Goal: Information Seeking & Learning: Check status

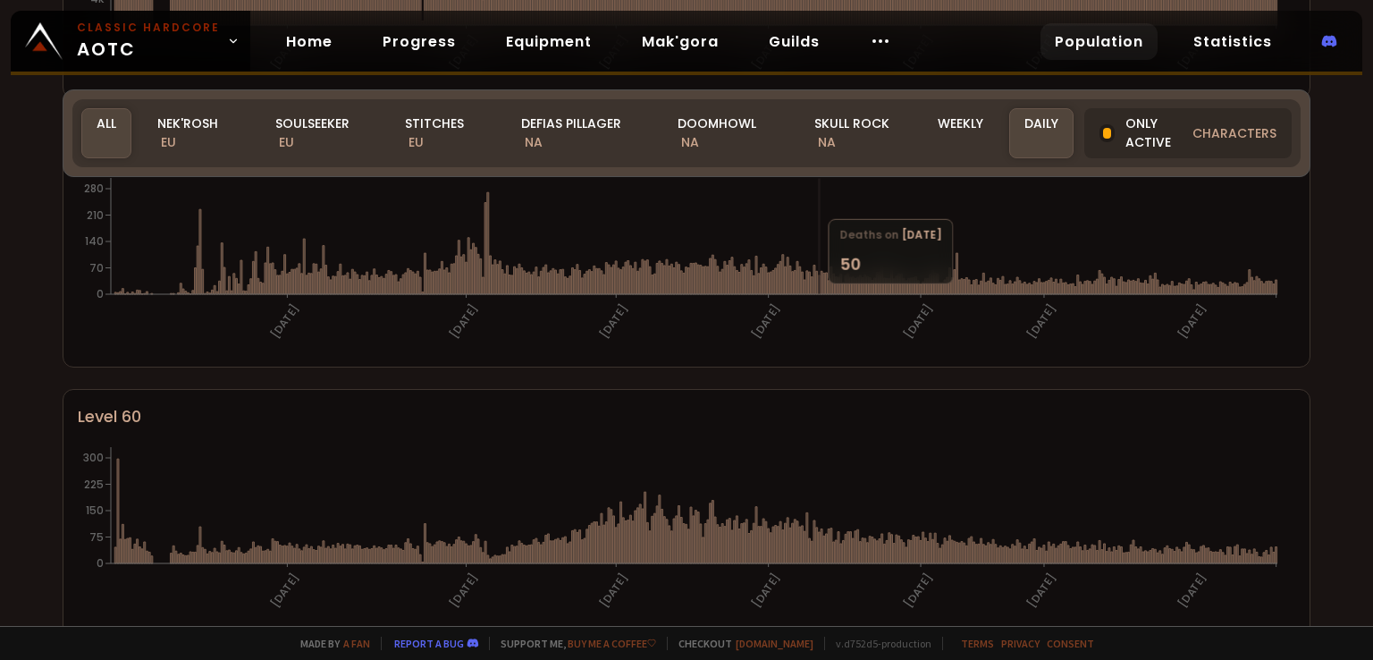
scroll to position [447, 0]
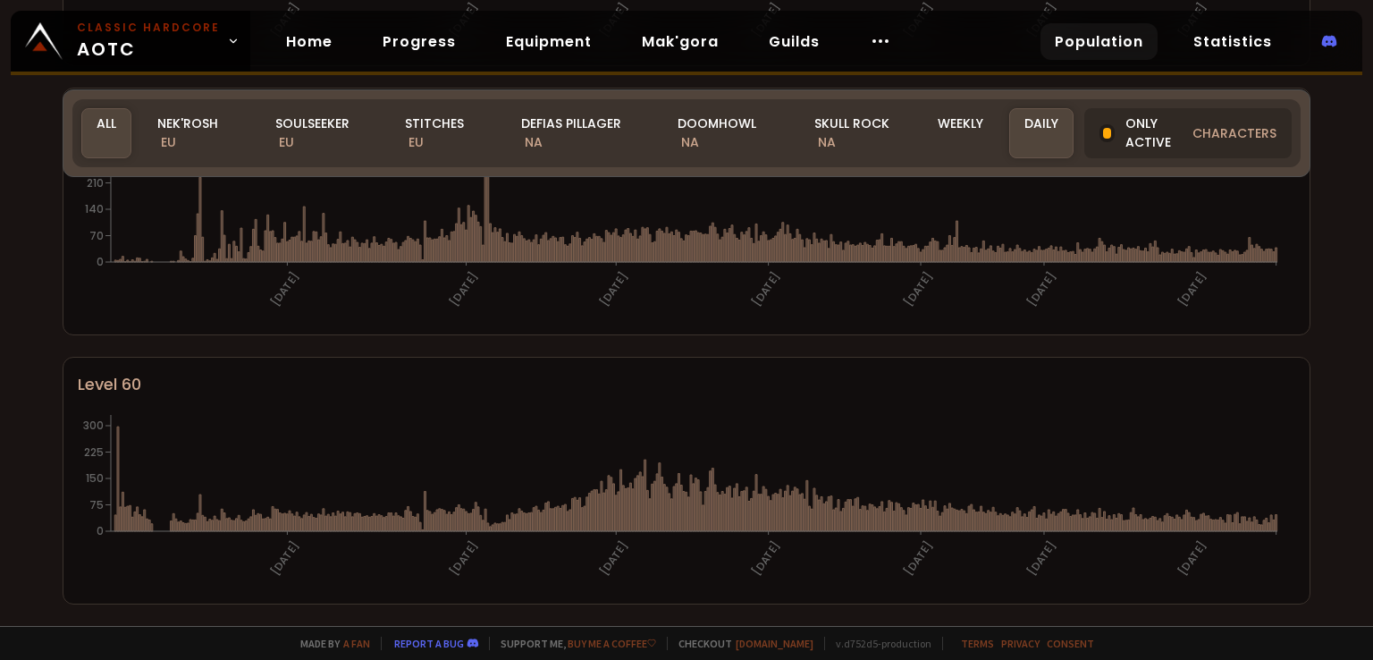
click at [1342, 219] on div "World of Warcraft Classic Hardcode Population Realm All All Nek'Rosh EU Soulsee…" at bounding box center [686, 313] width 1373 height 626
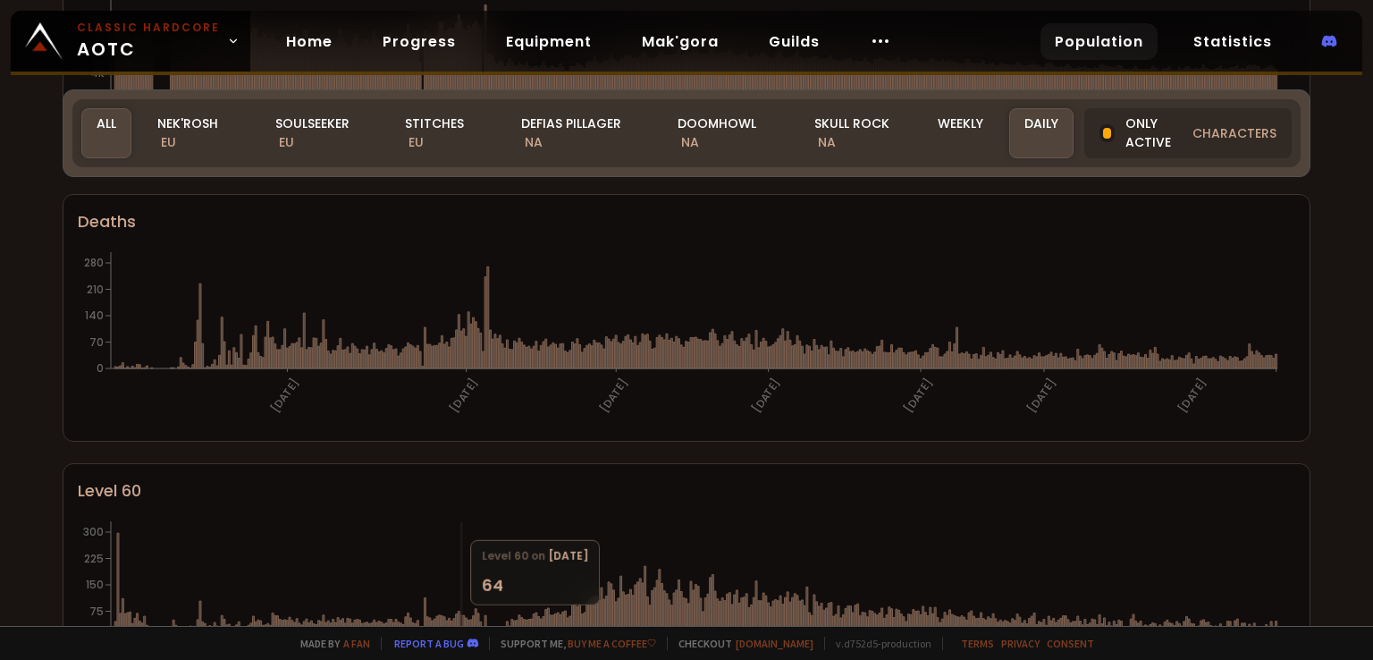
scroll to position [268, 0]
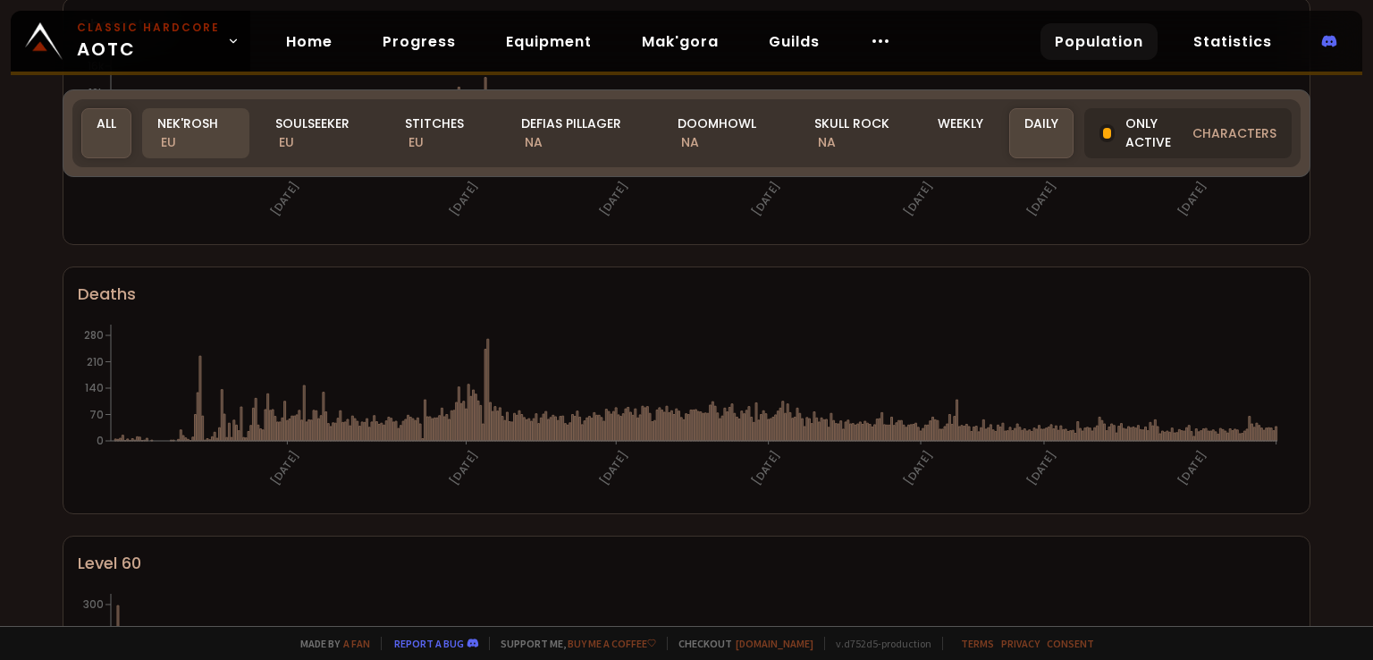
click at [204, 129] on div "Nek'Rosh EU" at bounding box center [195, 133] width 107 height 50
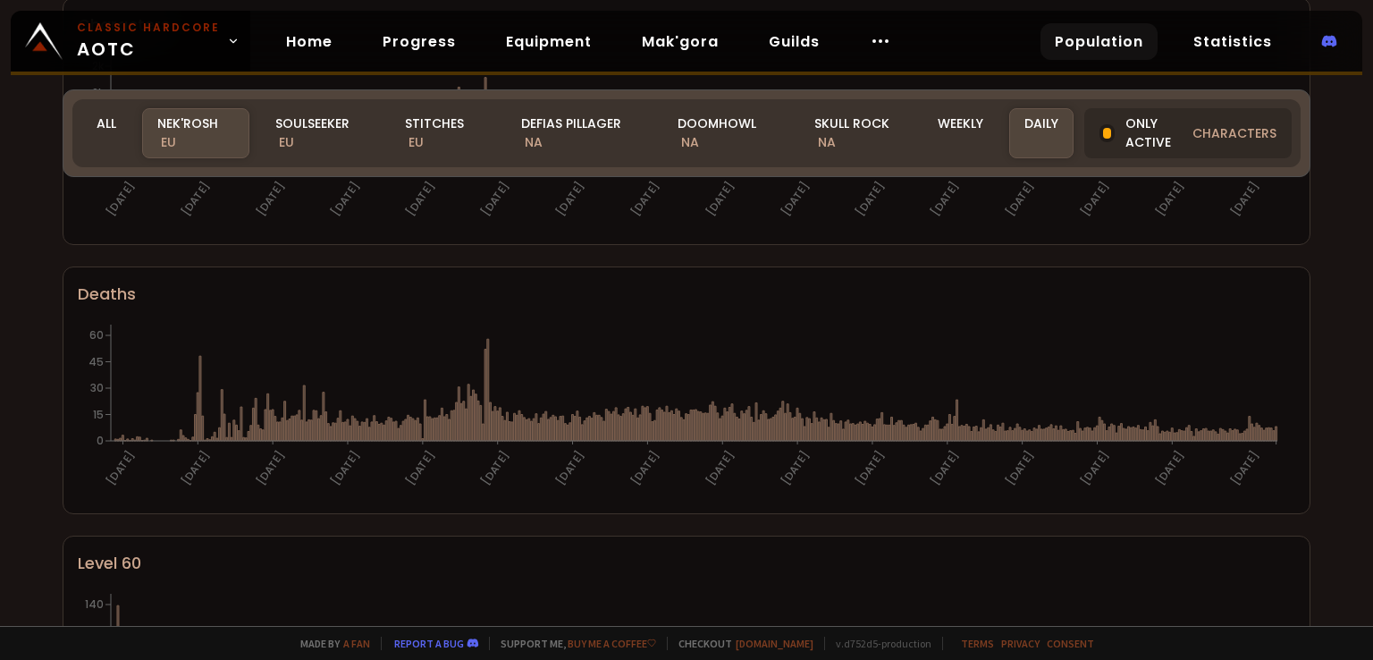
click at [333, 210] on div "World of Warcraft Classic Hardcode Population Realm Nek'Rosh All Nek'Rosh EU So…" at bounding box center [686, 313] width 1373 height 626
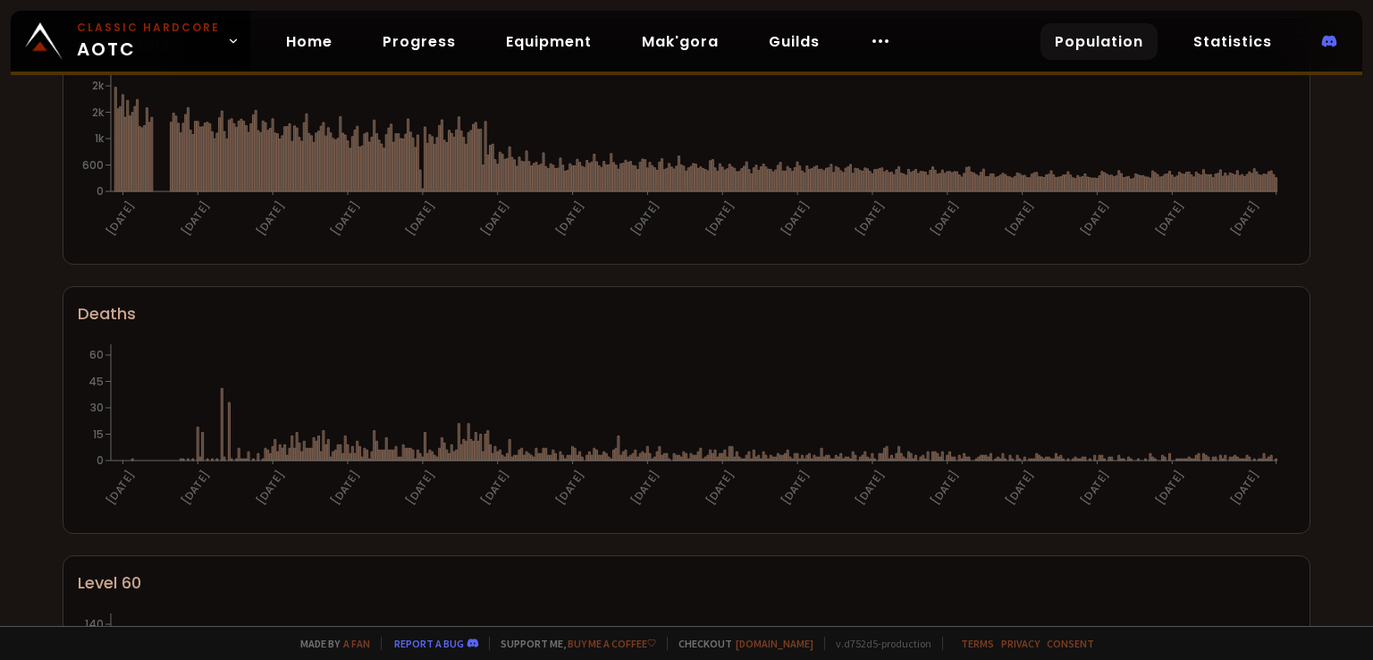
scroll to position [0, 0]
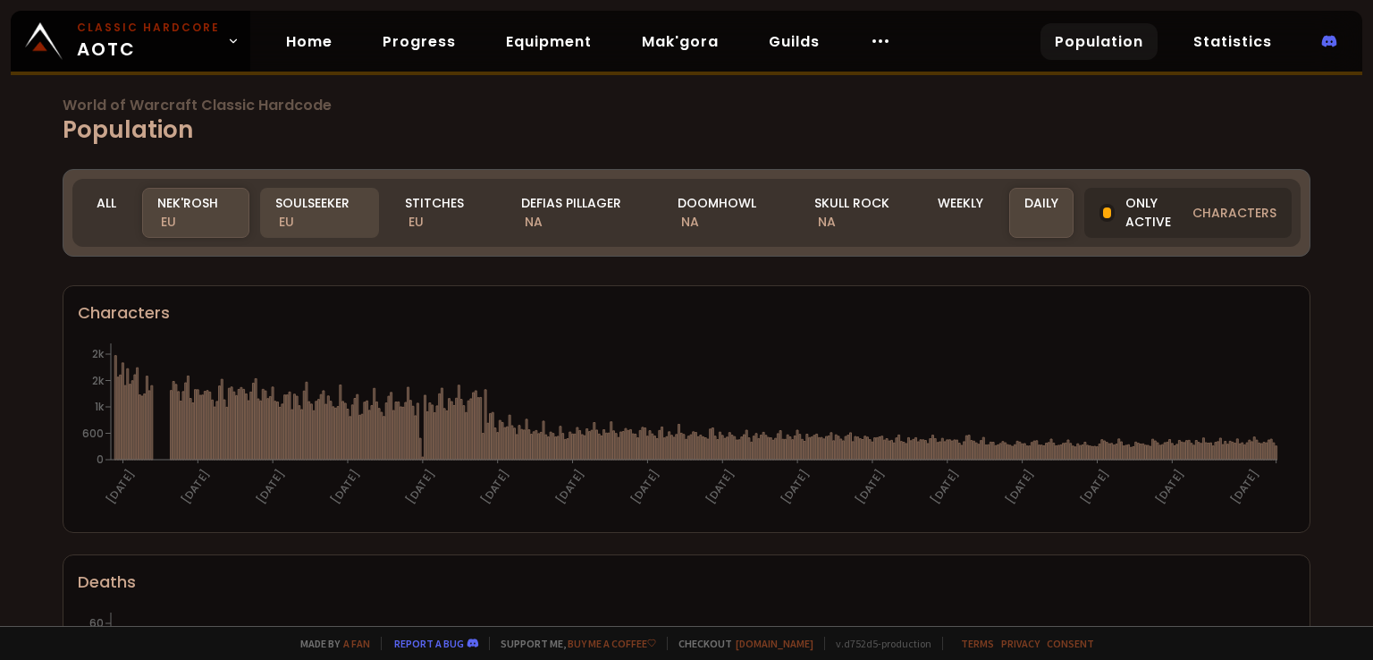
click at [343, 223] on div "Soulseeker EU" at bounding box center [320, 213] width 120 height 50
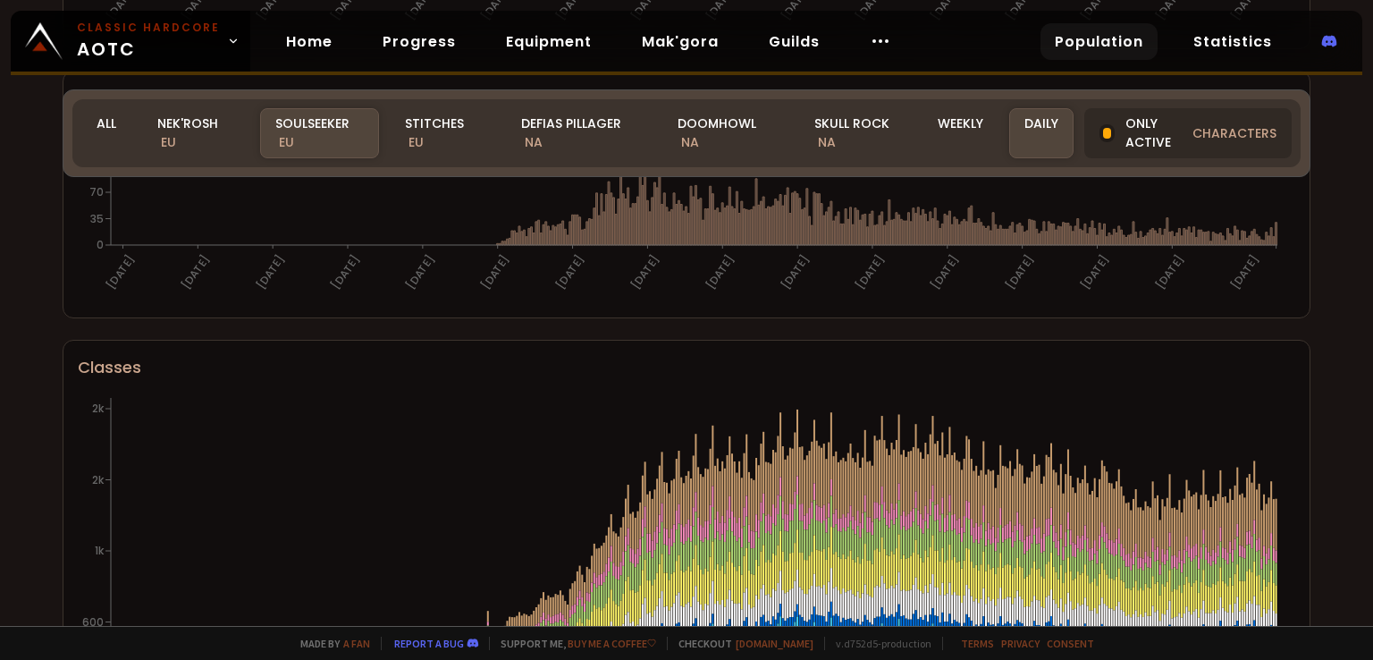
scroll to position [715, 0]
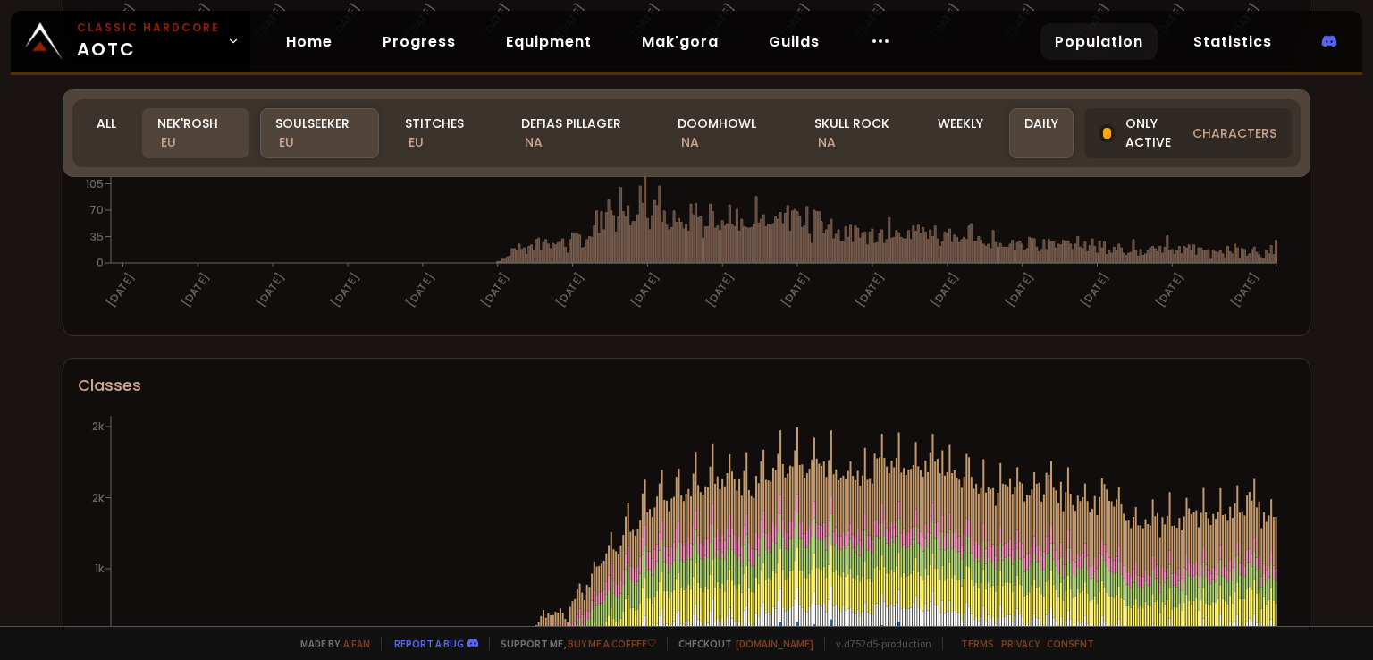
click at [220, 139] on div "Nek'Rosh EU" at bounding box center [195, 133] width 107 height 50
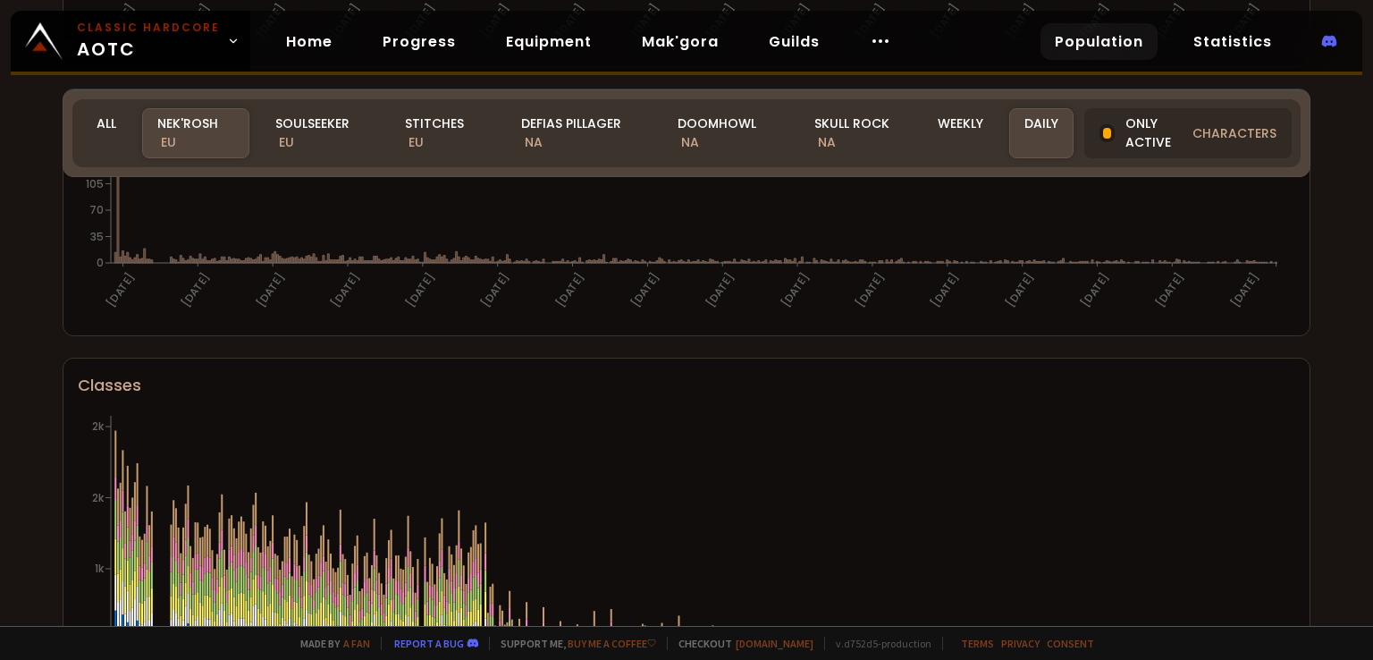
scroll to position [1162, 0]
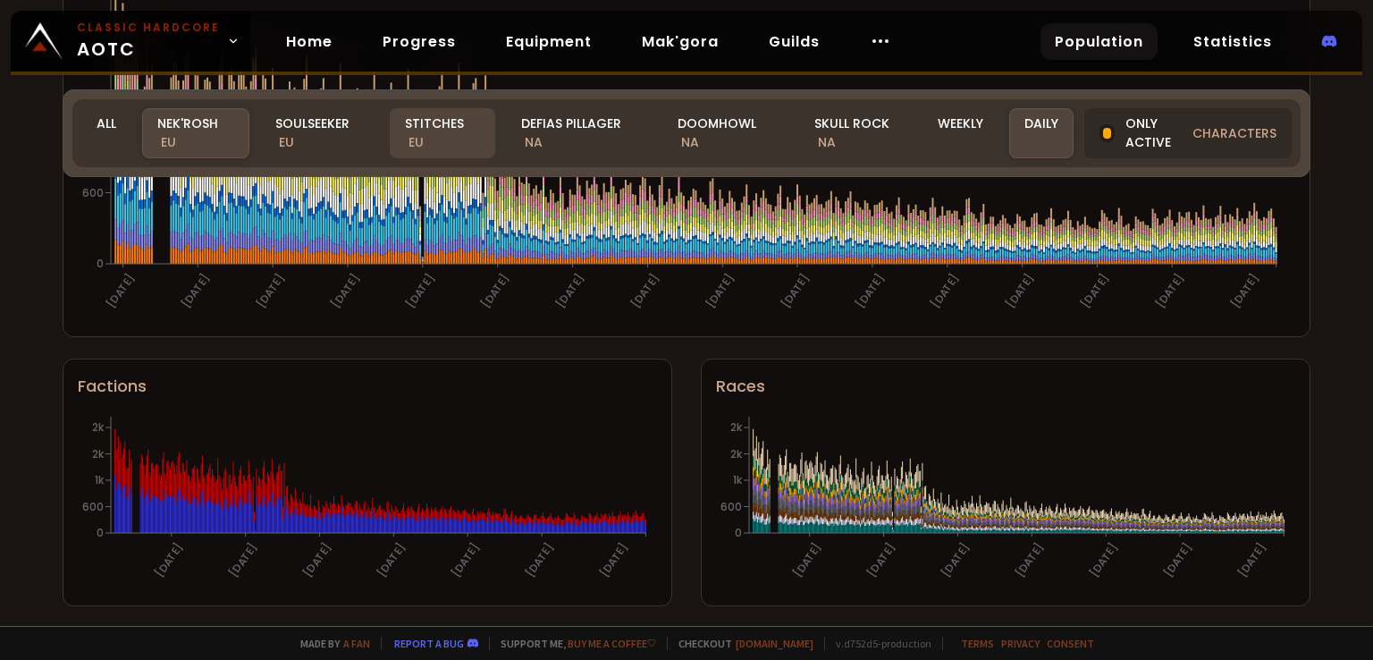
click at [440, 126] on div "Stitches EU" at bounding box center [442, 133] width 105 height 50
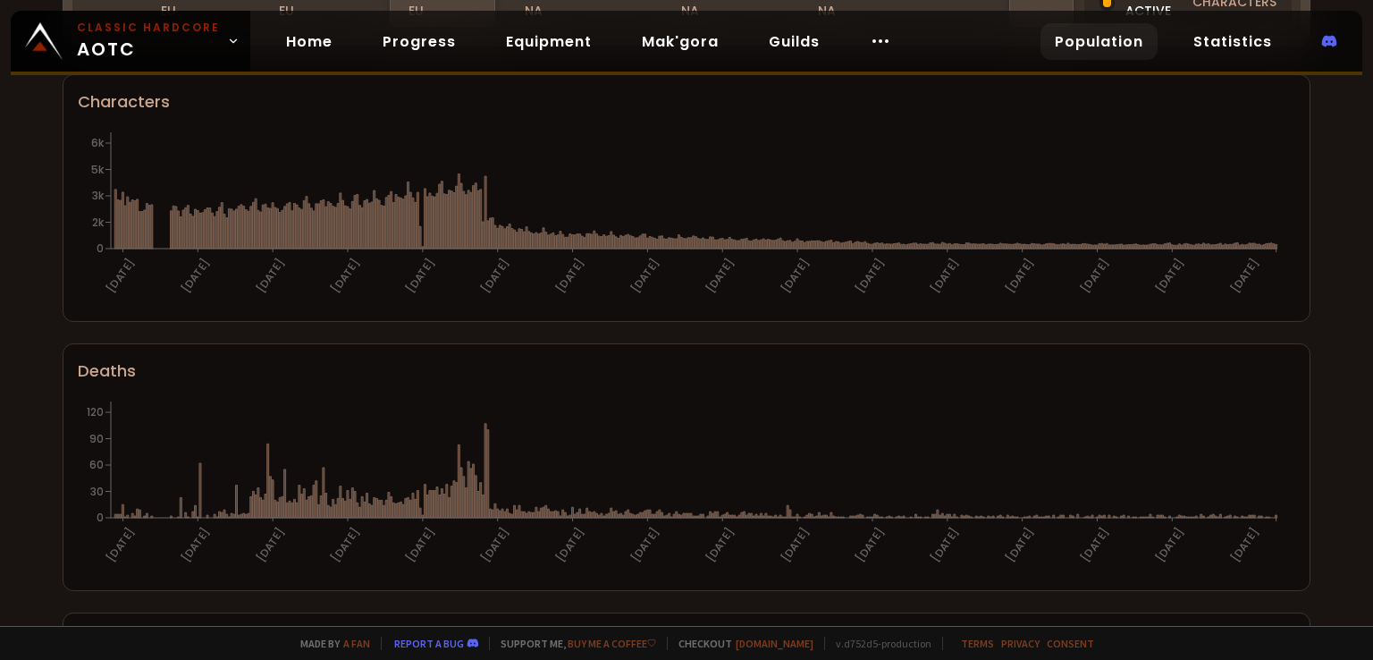
scroll to position [0, 0]
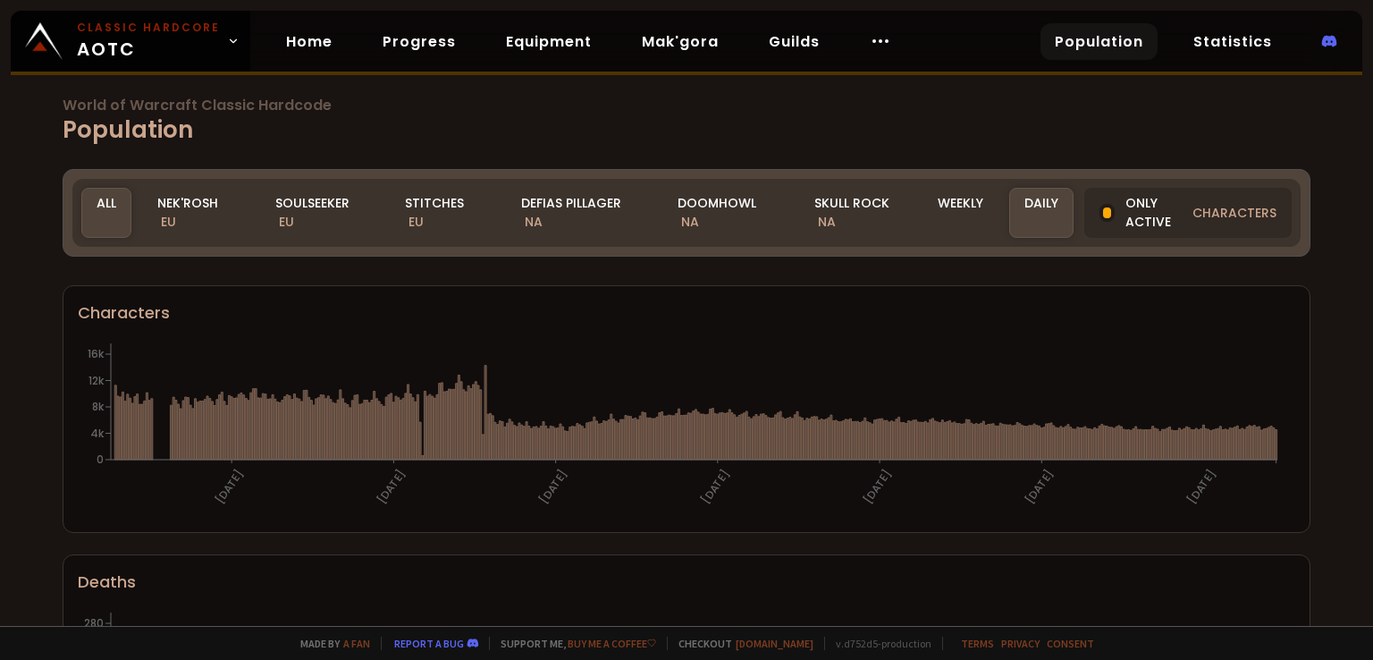
click at [204, 144] on h1 "World of Warcraft Classic Hardcode Population" at bounding box center [687, 122] width 1248 height 49
click at [200, 209] on div "Nek'Rosh EU" at bounding box center [195, 213] width 107 height 50
